Goal: Task Accomplishment & Management: Manage account settings

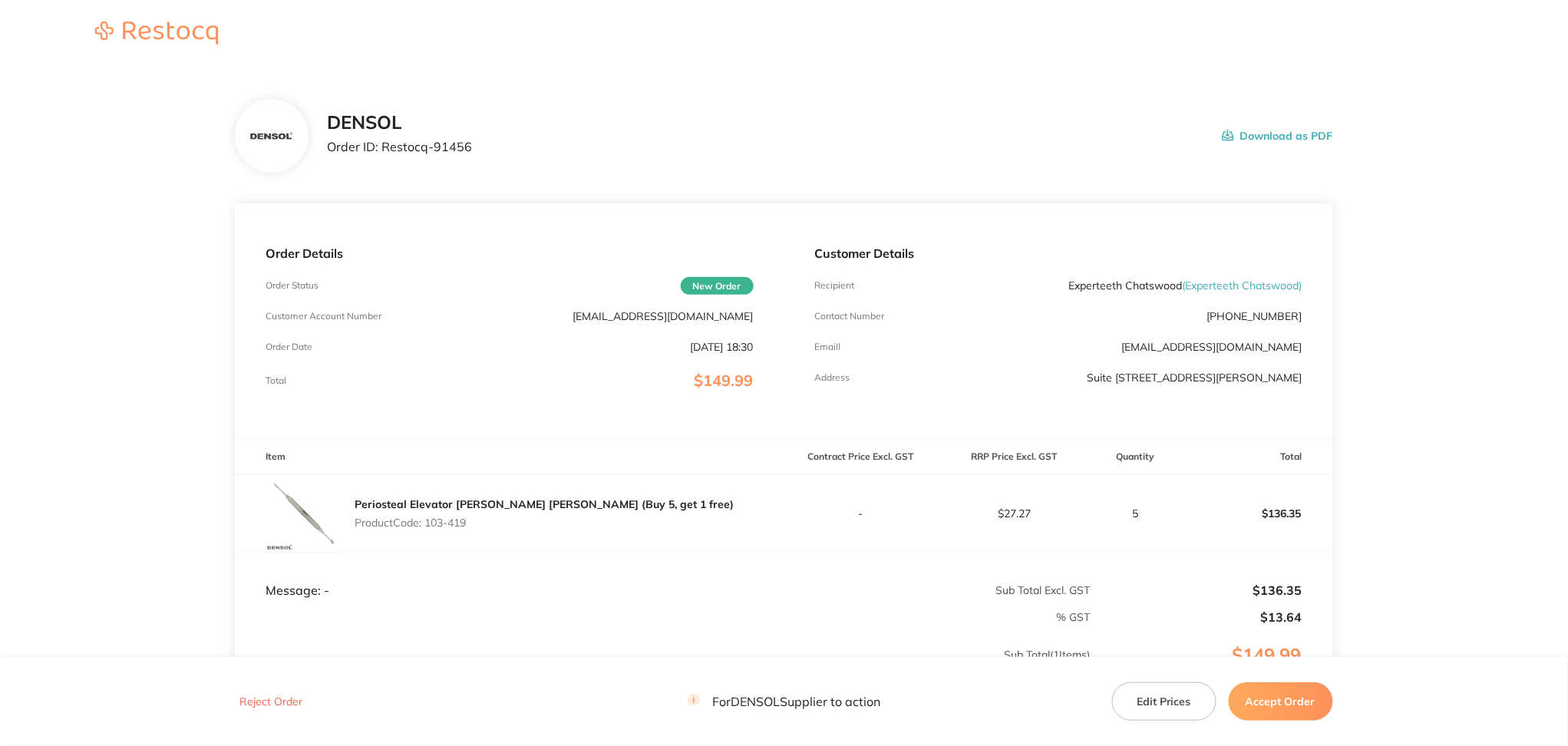
scroll to position [181, 0]
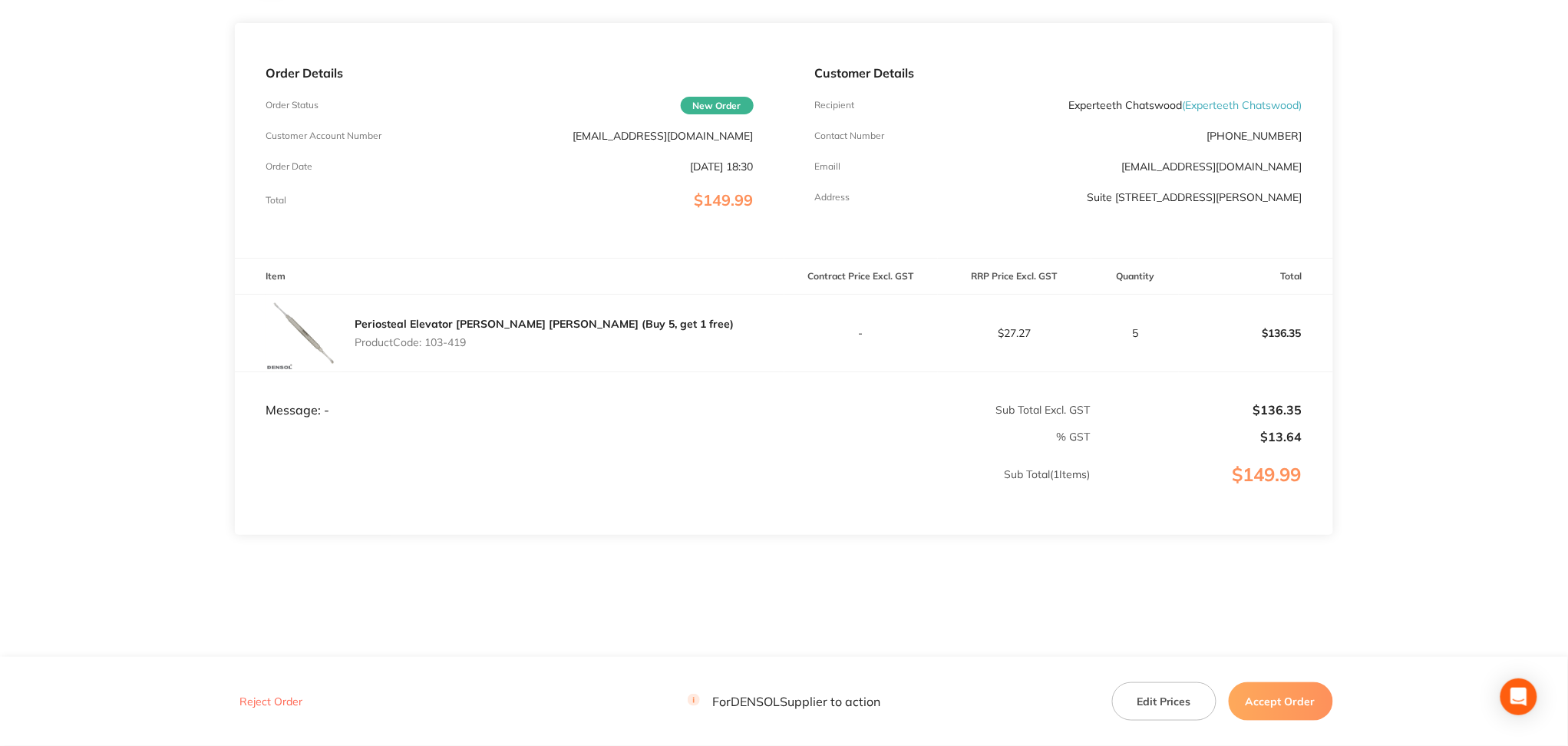
click at [1270, 706] on button "Accept Order" at bounding box center [1280, 702] width 105 height 39
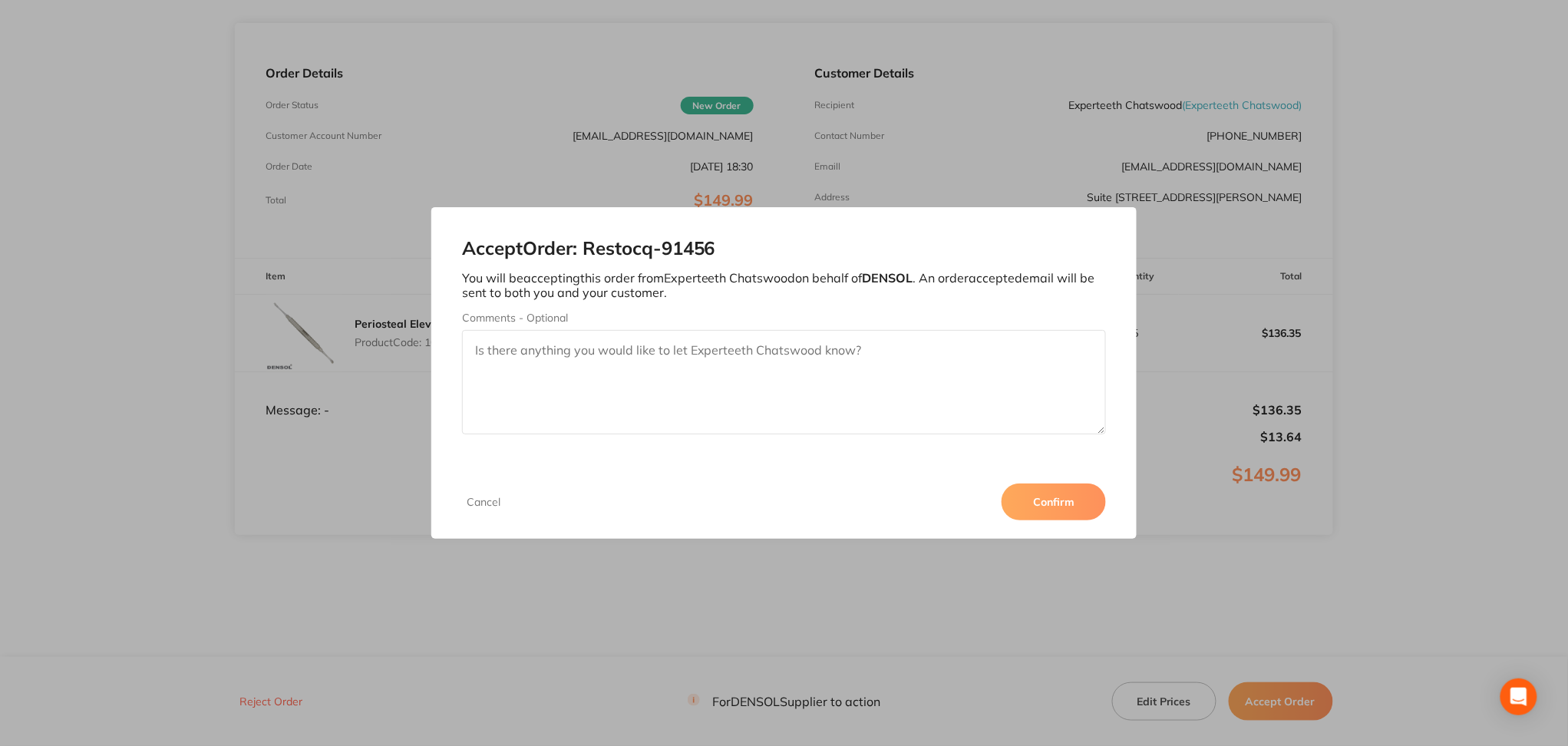
click at [1060, 516] on button "Confirm" at bounding box center [1053, 503] width 105 height 37
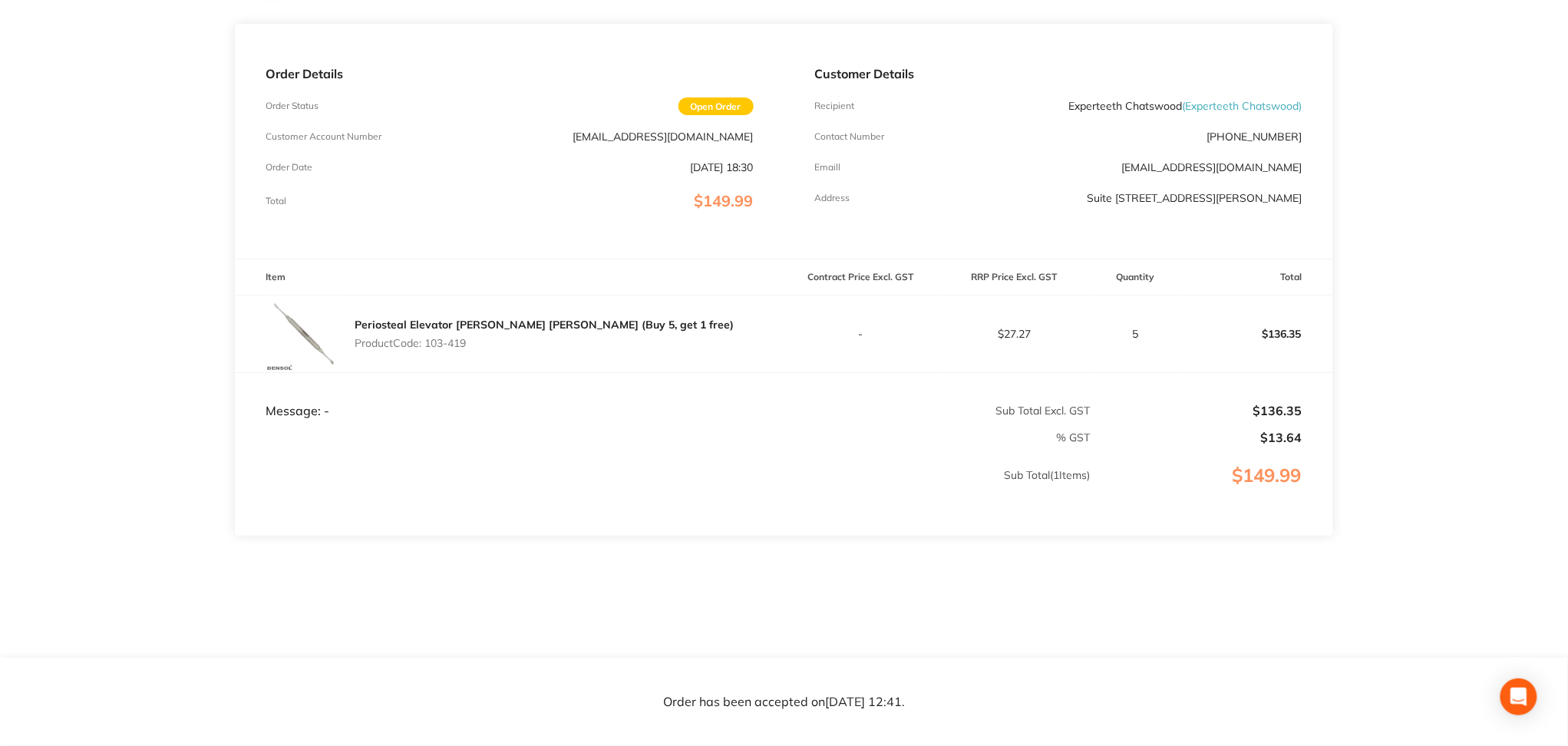
scroll to position [0, 0]
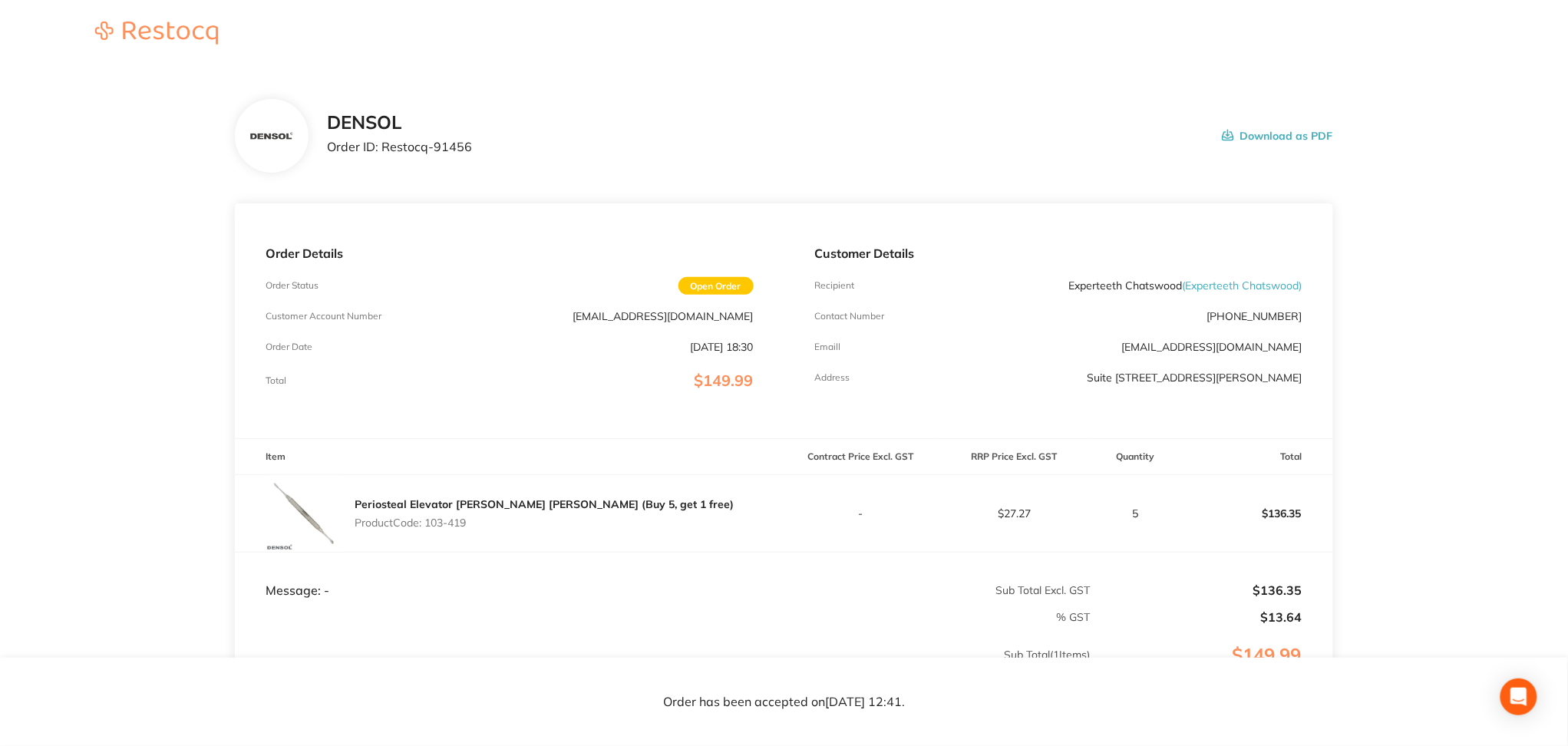
click at [1271, 127] on button "Download as PDF" at bounding box center [1277, 136] width 112 height 47
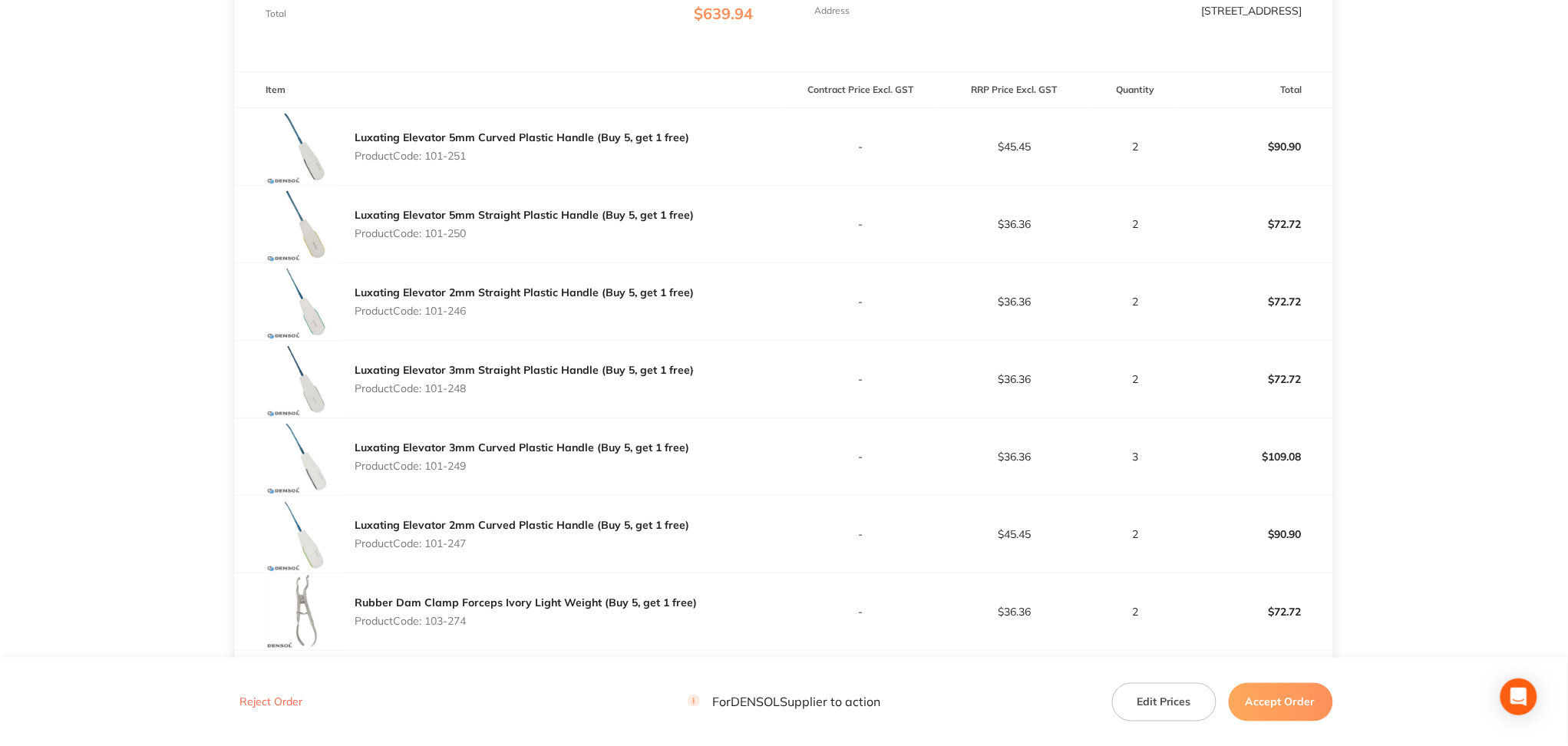
scroll to position [384, 0]
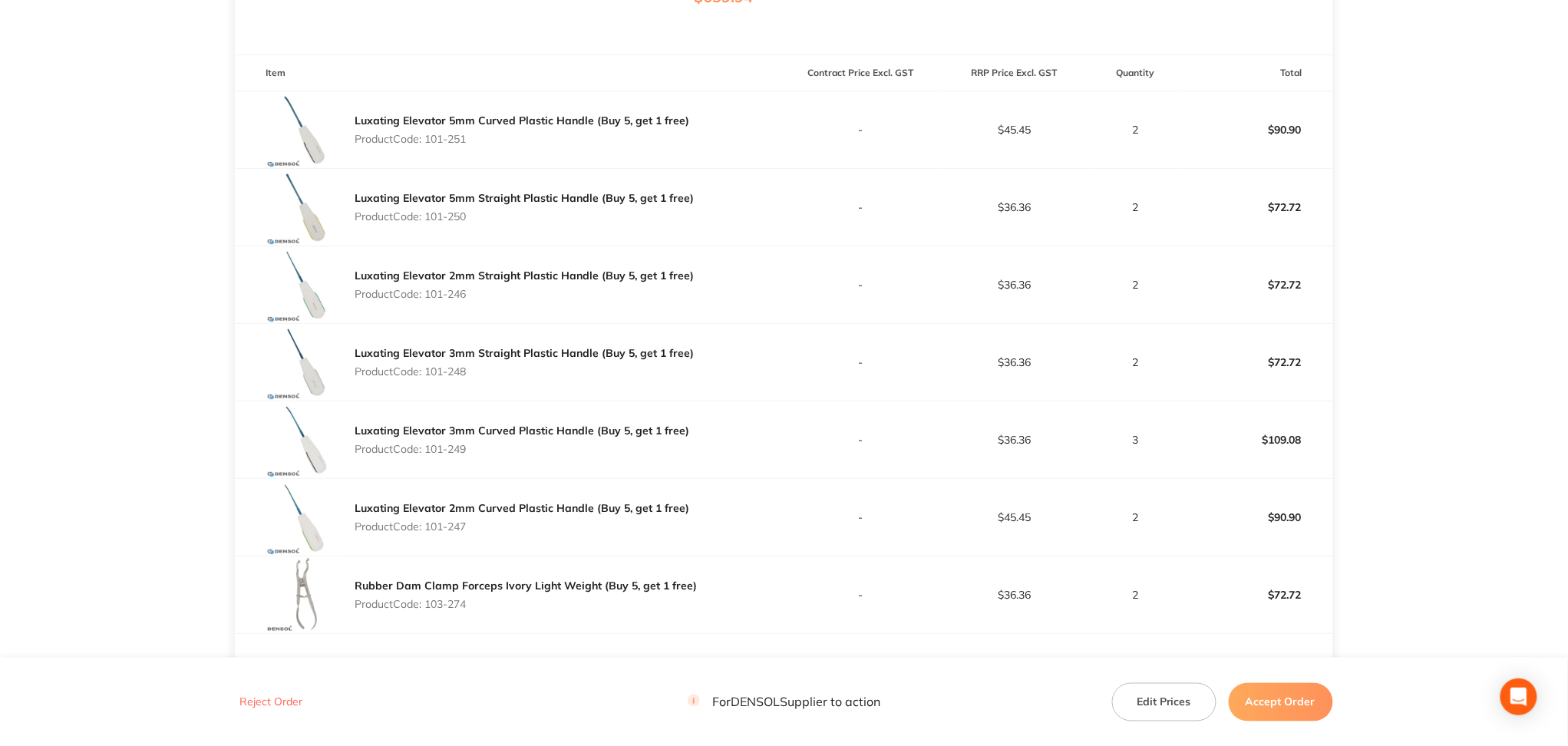
click at [1159, 713] on button "Edit Prices" at bounding box center [1164, 702] width 105 height 39
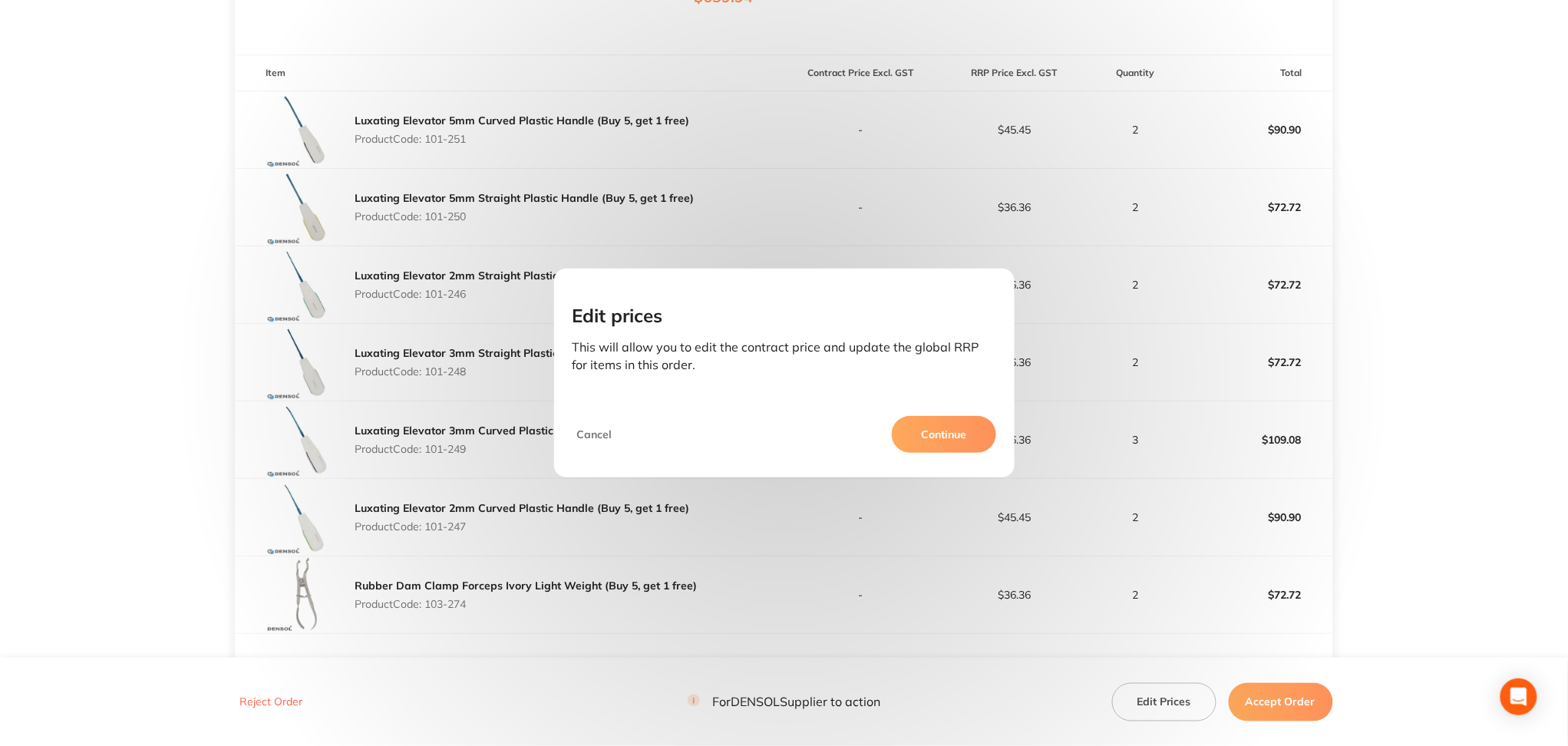
click at [963, 440] on button "Continue" at bounding box center [943, 435] width 105 height 37
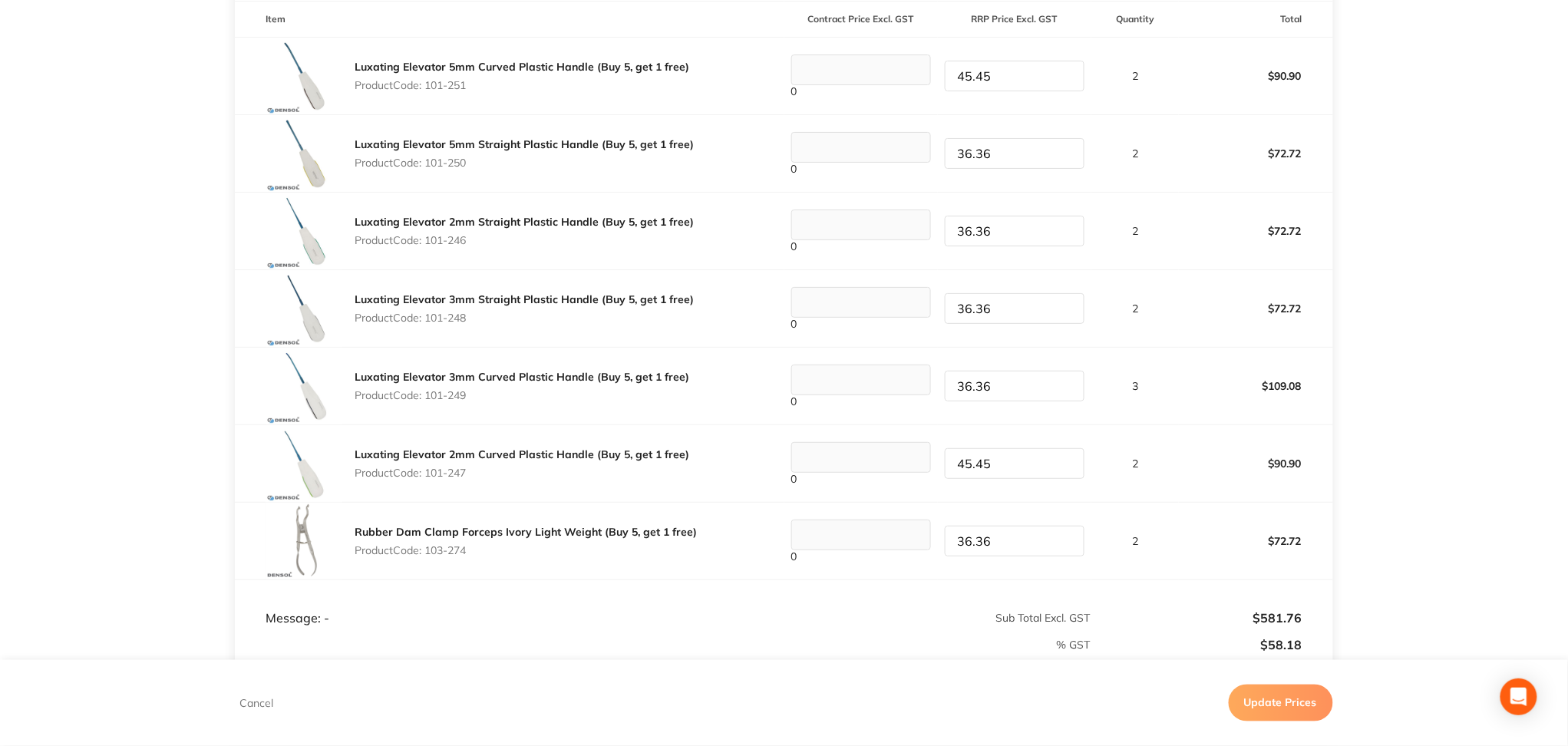
scroll to position [433, 0]
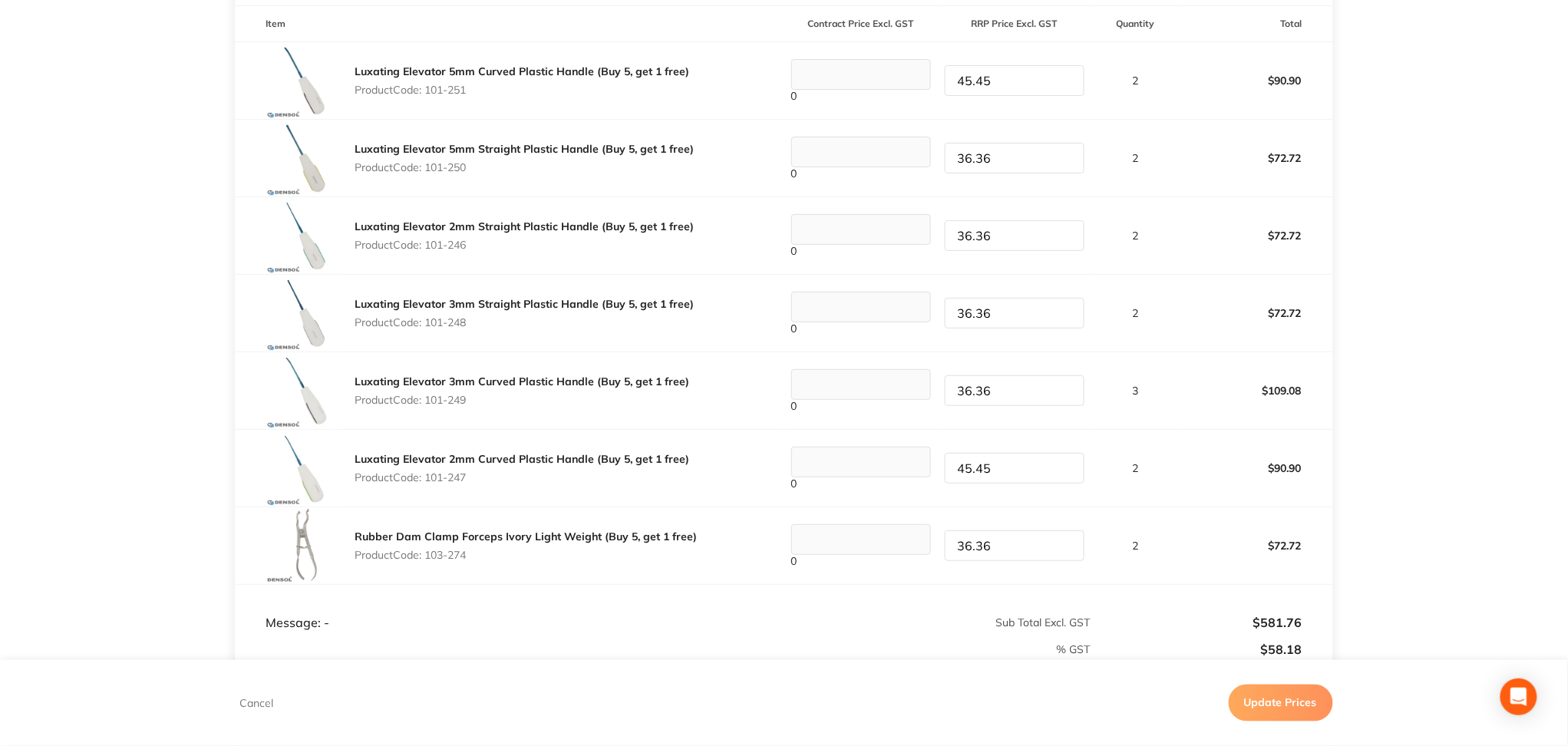
click at [1016, 150] on input "36.36" at bounding box center [1015, 158] width 140 height 31
click at [1008, 162] on input "45.45" at bounding box center [1015, 158] width 140 height 31
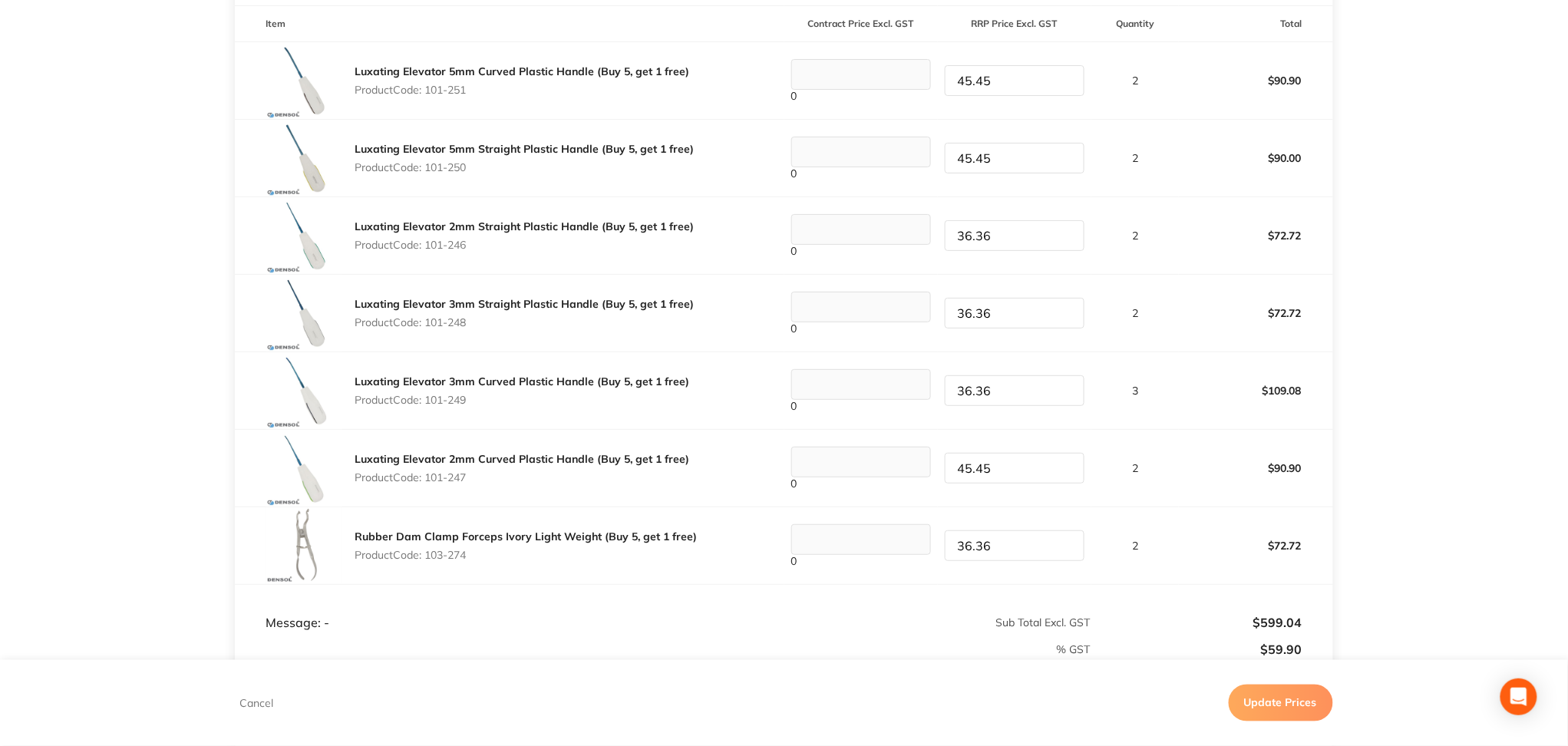
click at [1008, 162] on input "45.45" at bounding box center [1015, 158] width 140 height 31
type input "45.45"
click at [1000, 224] on input "36.36" at bounding box center [1015, 236] width 140 height 31
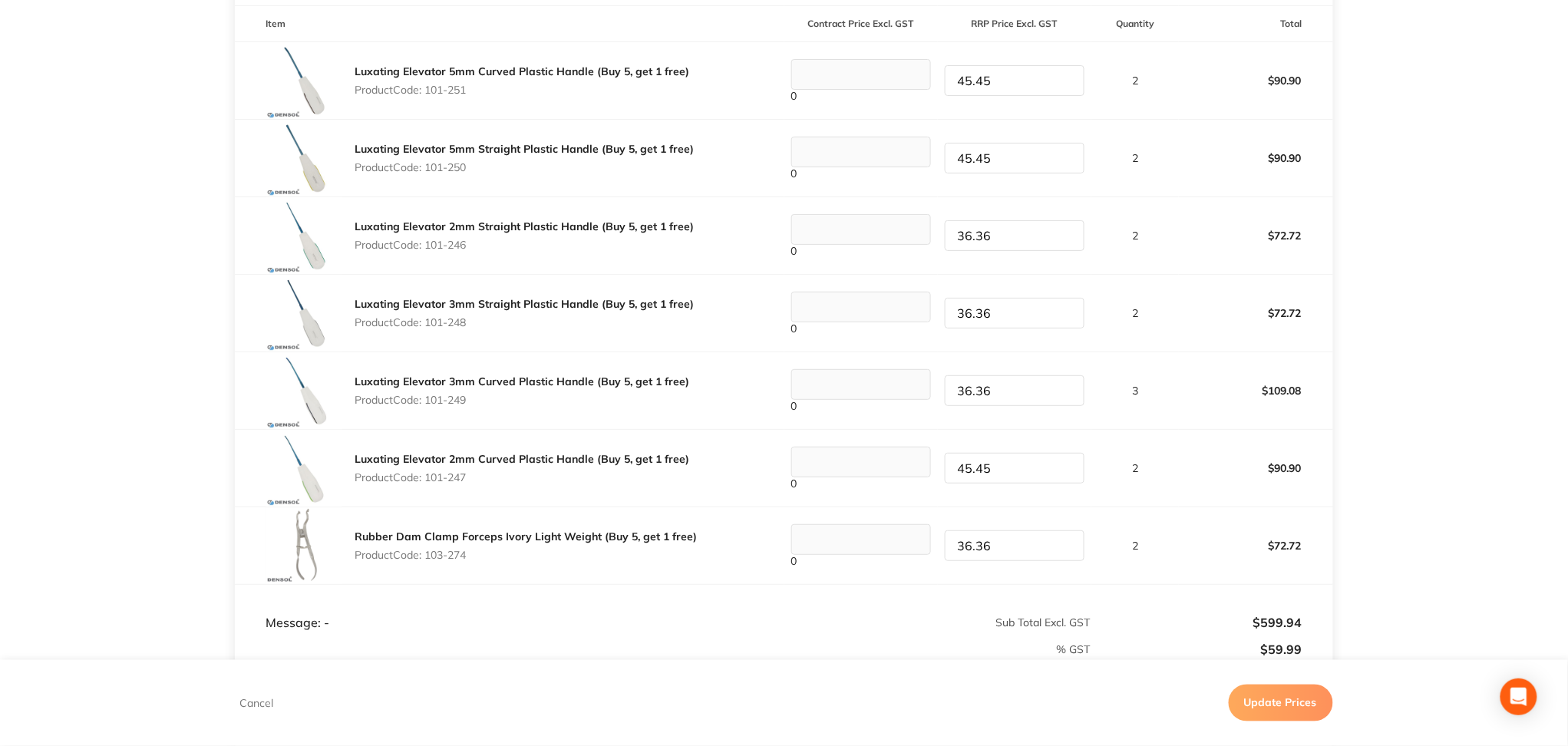
paste input "45.45"
type input "45.45"
click at [995, 309] on input "36.36" at bounding box center [1015, 313] width 140 height 31
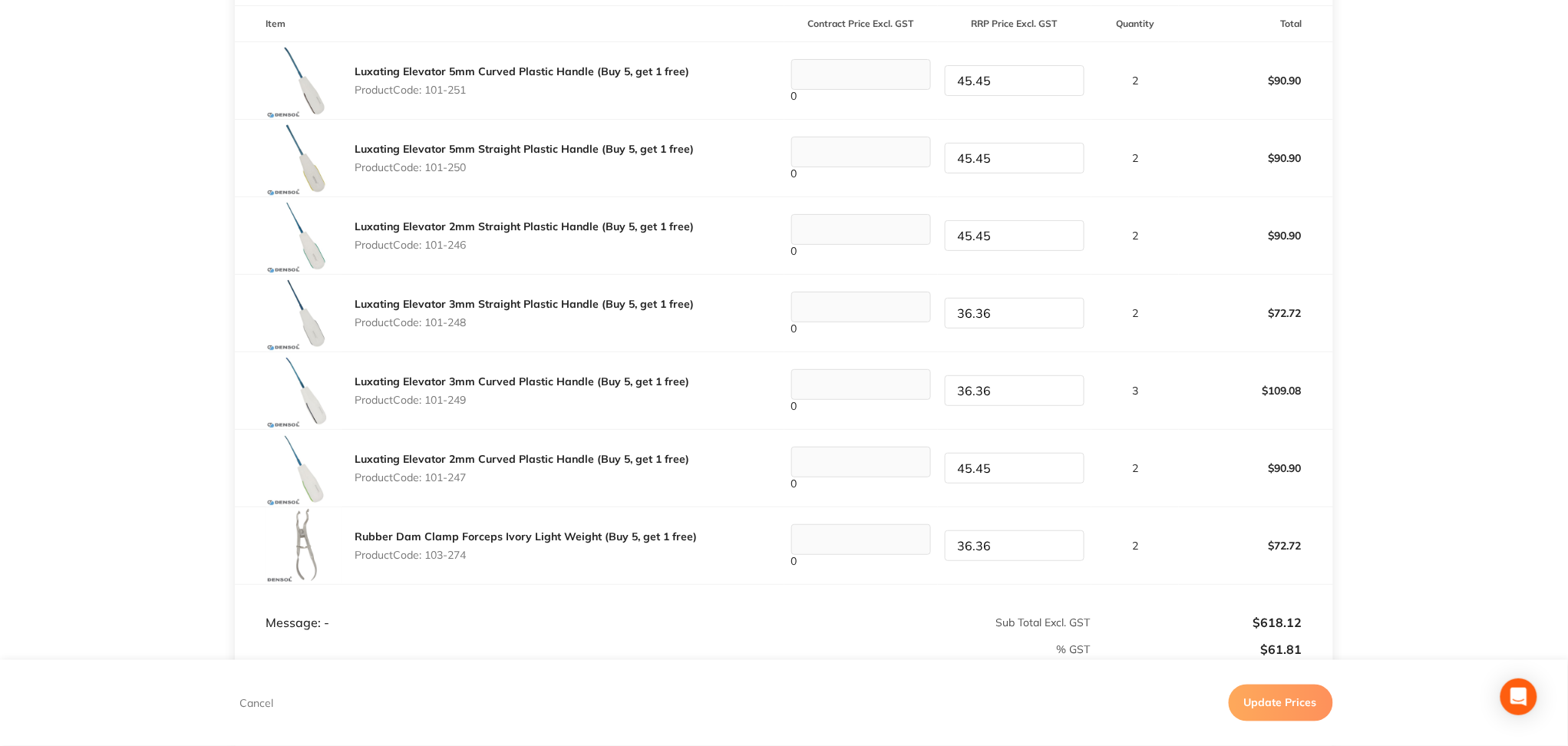
paste input "45.45"
type input "45.45"
click at [1000, 382] on input "36.36" at bounding box center [1015, 391] width 140 height 31
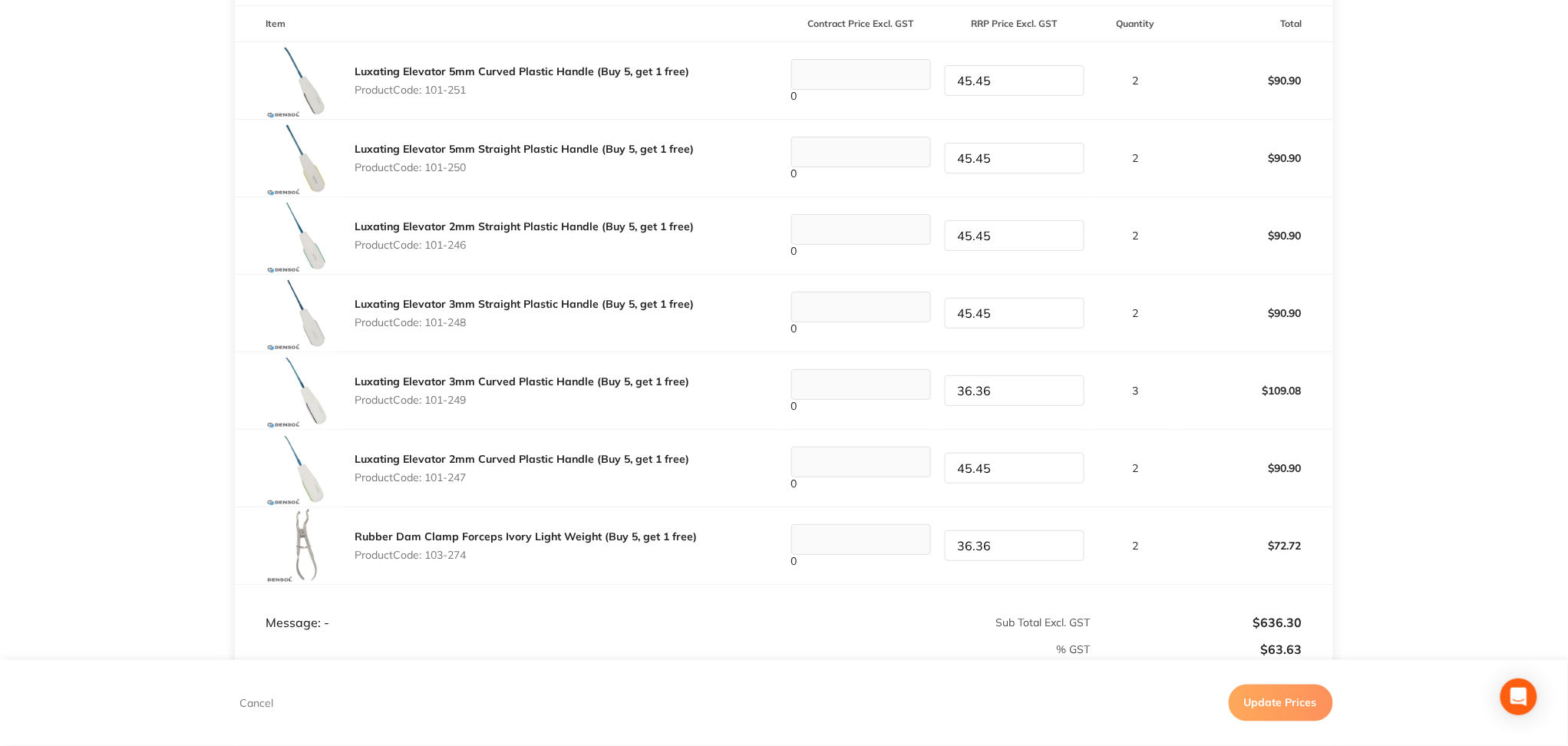
paste input "45.45"
type input "45.45"
click at [1267, 706] on button "Update Prices" at bounding box center [1280, 703] width 105 height 37
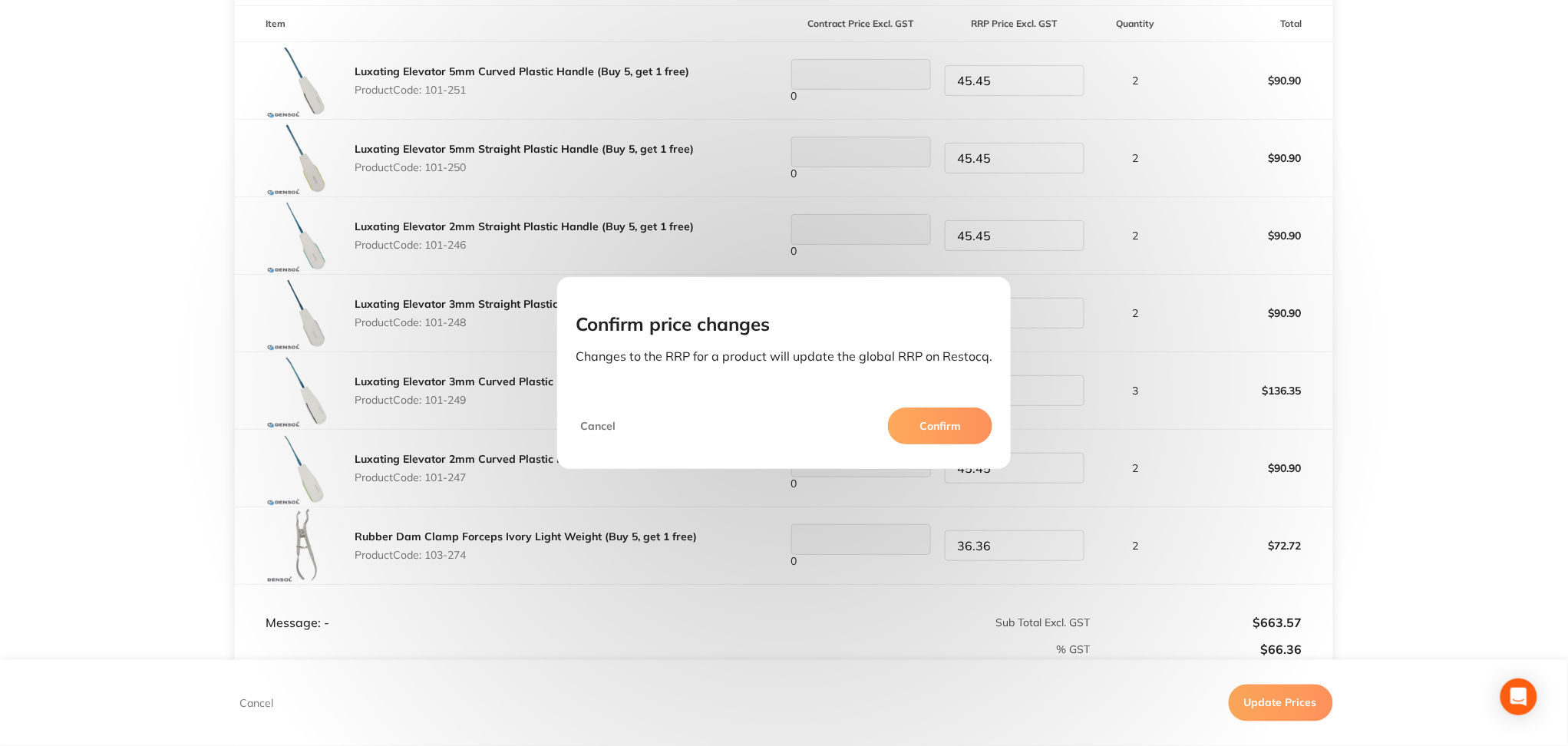
click at [930, 427] on button "Confirm" at bounding box center [940, 427] width 105 height 37
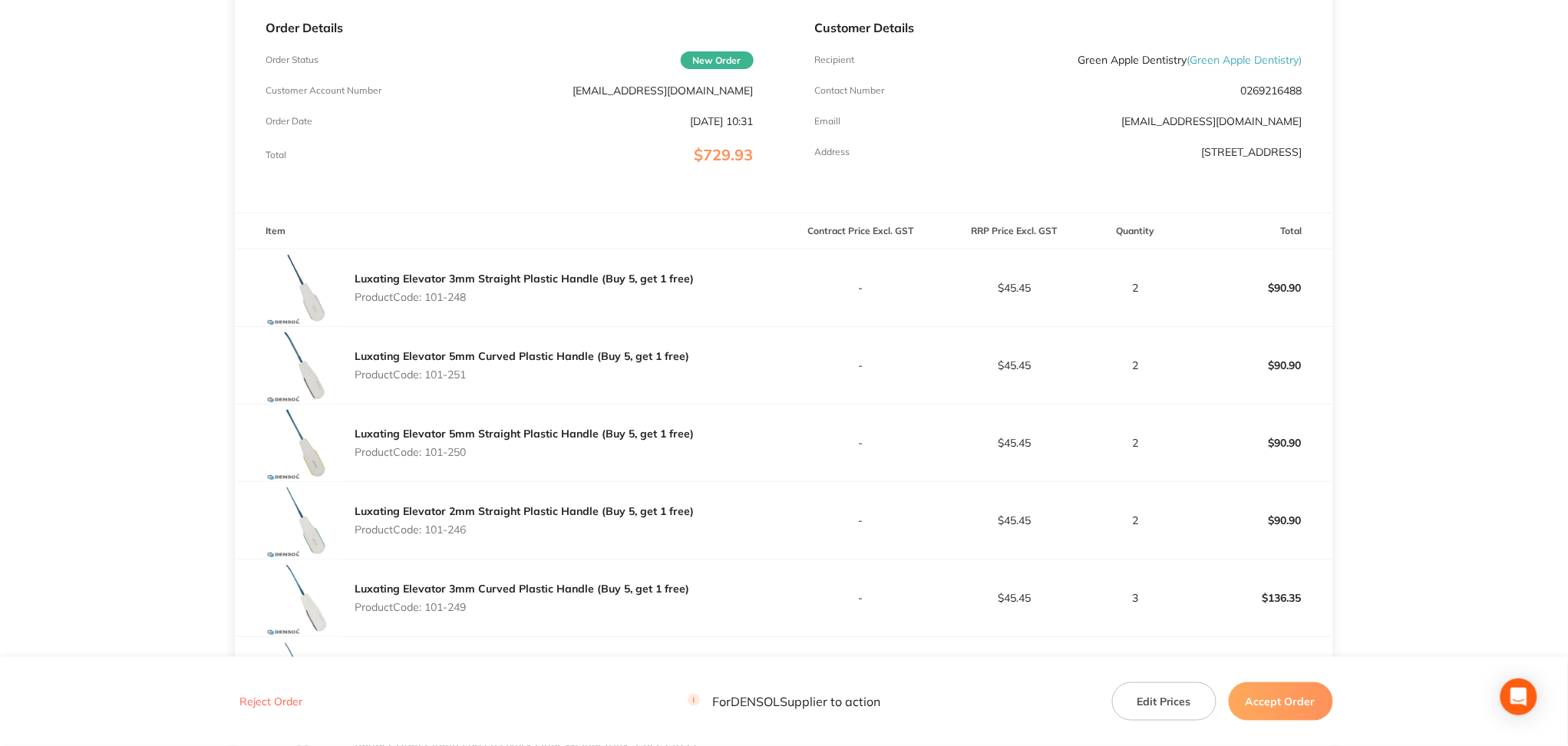
scroll to position [227, 0]
click at [1300, 703] on button "Accept Order" at bounding box center [1280, 702] width 105 height 39
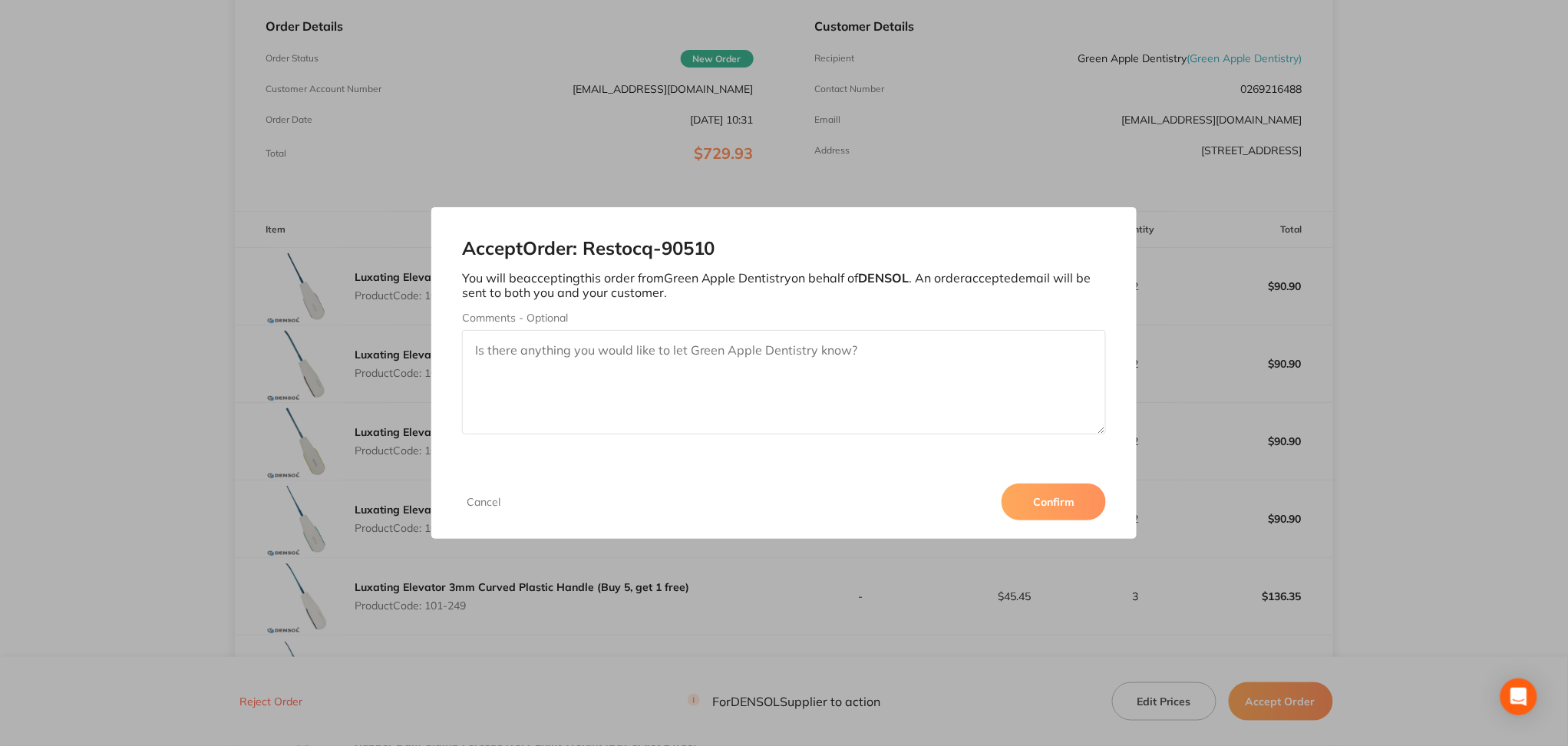
click at [1049, 510] on button "Confirm" at bounding box center [1053, 503] width 105 height 37
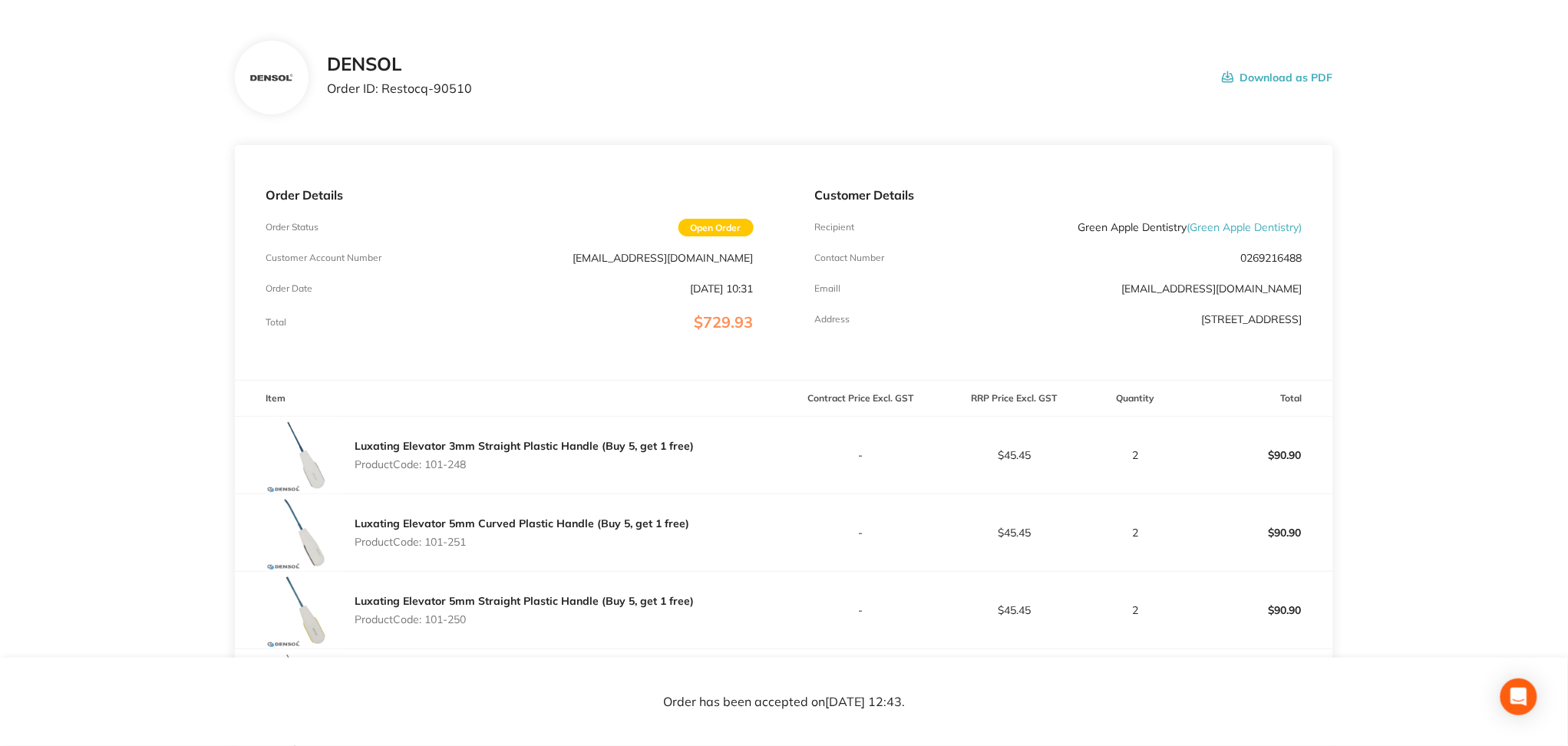
scroll to position [0, 0]
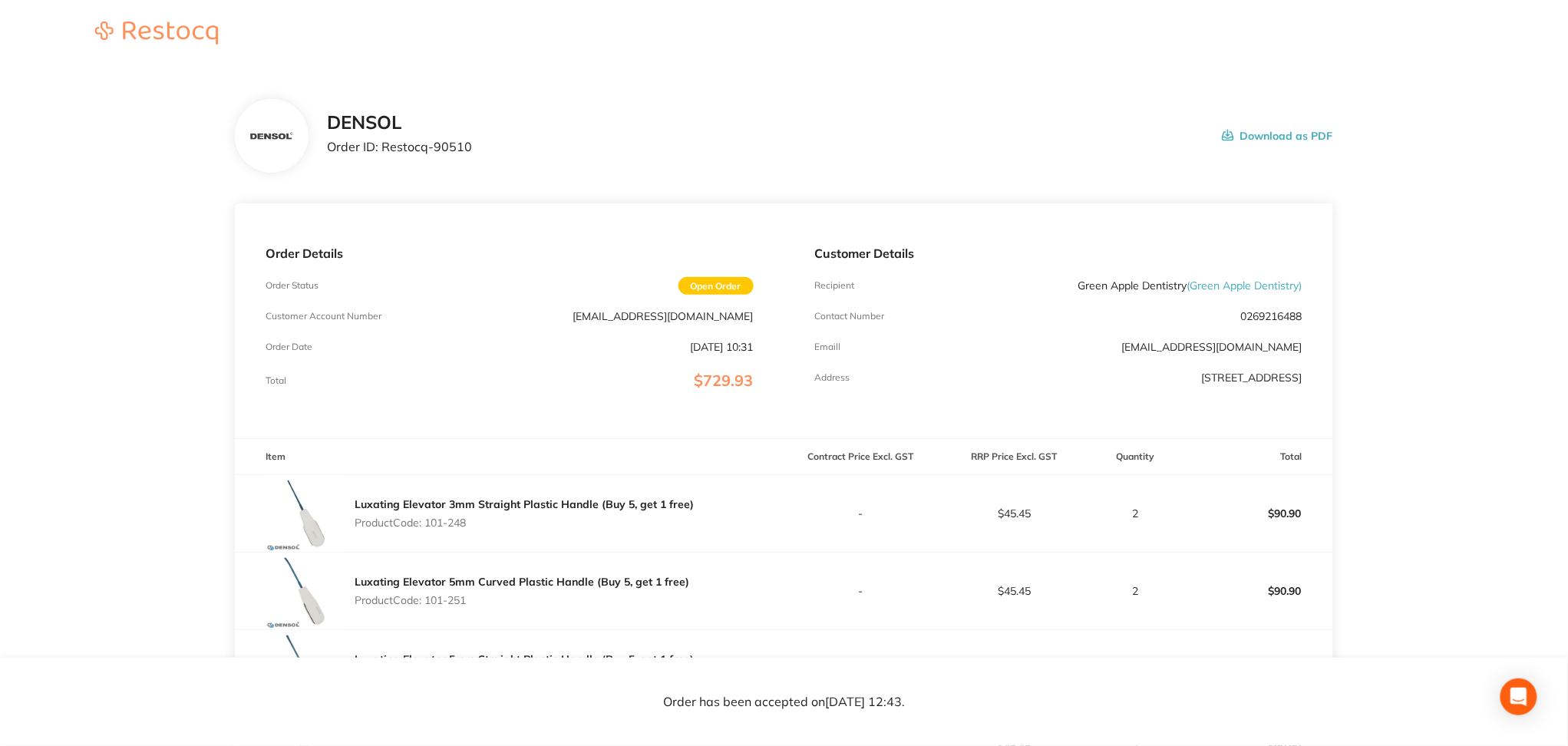
click at [1268, 133] on button "Download as PDF" at bounding box center [1277, 136] width 112 height 47
